Goal: Complete application form

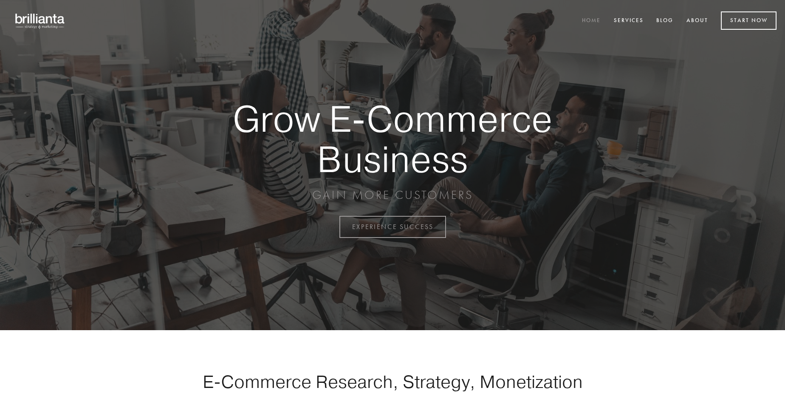
scroll to position [2228, 0]
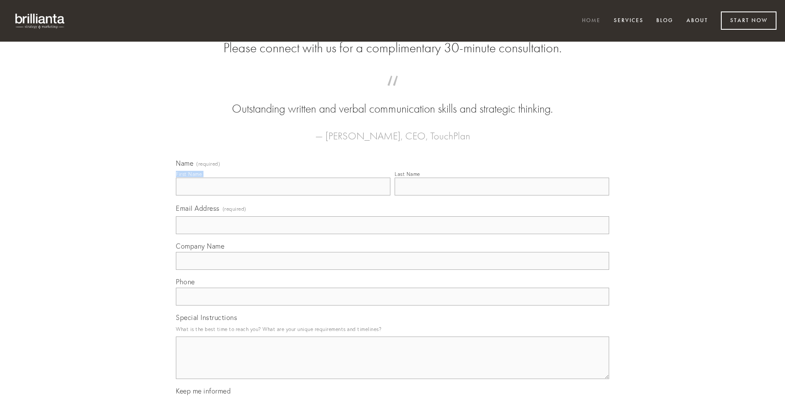
type input "[PERSON_NAME]"
click at [502, 196] on input "Last Name" at bounding box center [502, 187] width 215 height 18
type input "[PERSON_NAME]"
click at [393, 234] on input "Email Address (required)" at bounding box center [393, 225] width 434 height 18
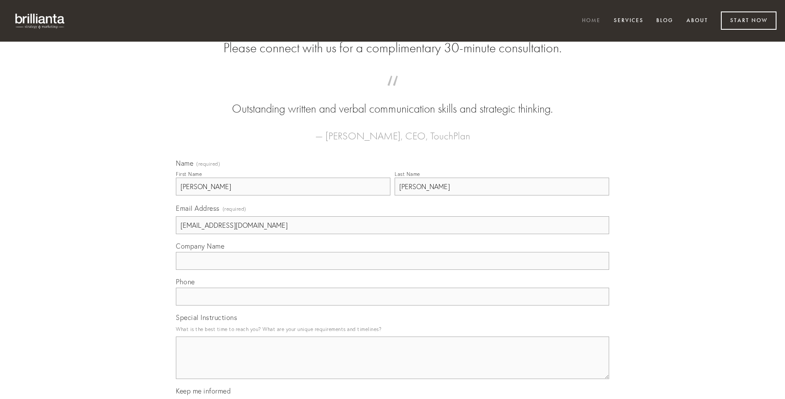
type input "[EMAIL_ADDRESS][DOMAIN_NAME]"
click at [393, 270] on input "Company Name" at bounding box center [393, 261] width 434 height 18
type input "solutio"
click at [393, 306] on input "text" at bounding box center [393, 297] width 434 height 18
click at [393, 366] on textarea "Special Instructions" at bounding box center [393, 358] width 434 height 43
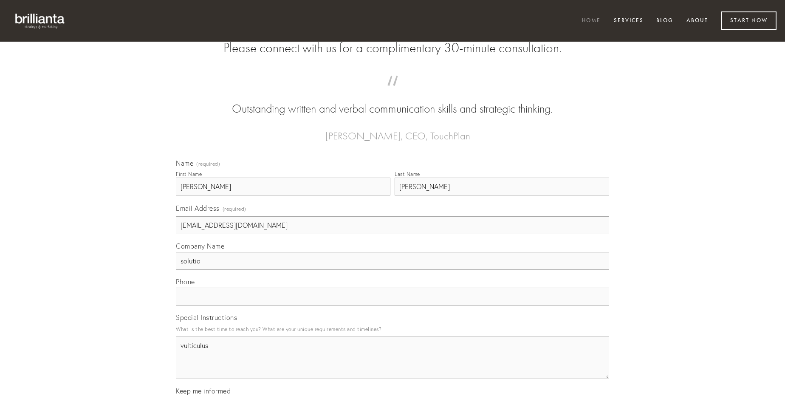
type textarea "vulticulus"
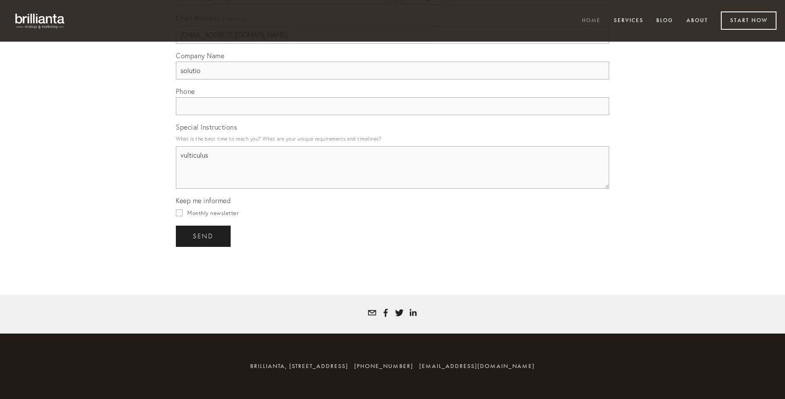
click at [204, 236] on span "send" at bounding box center [203, 236] width 21 height 8
